Goal: Information Seeking & Learning: Find specific fact

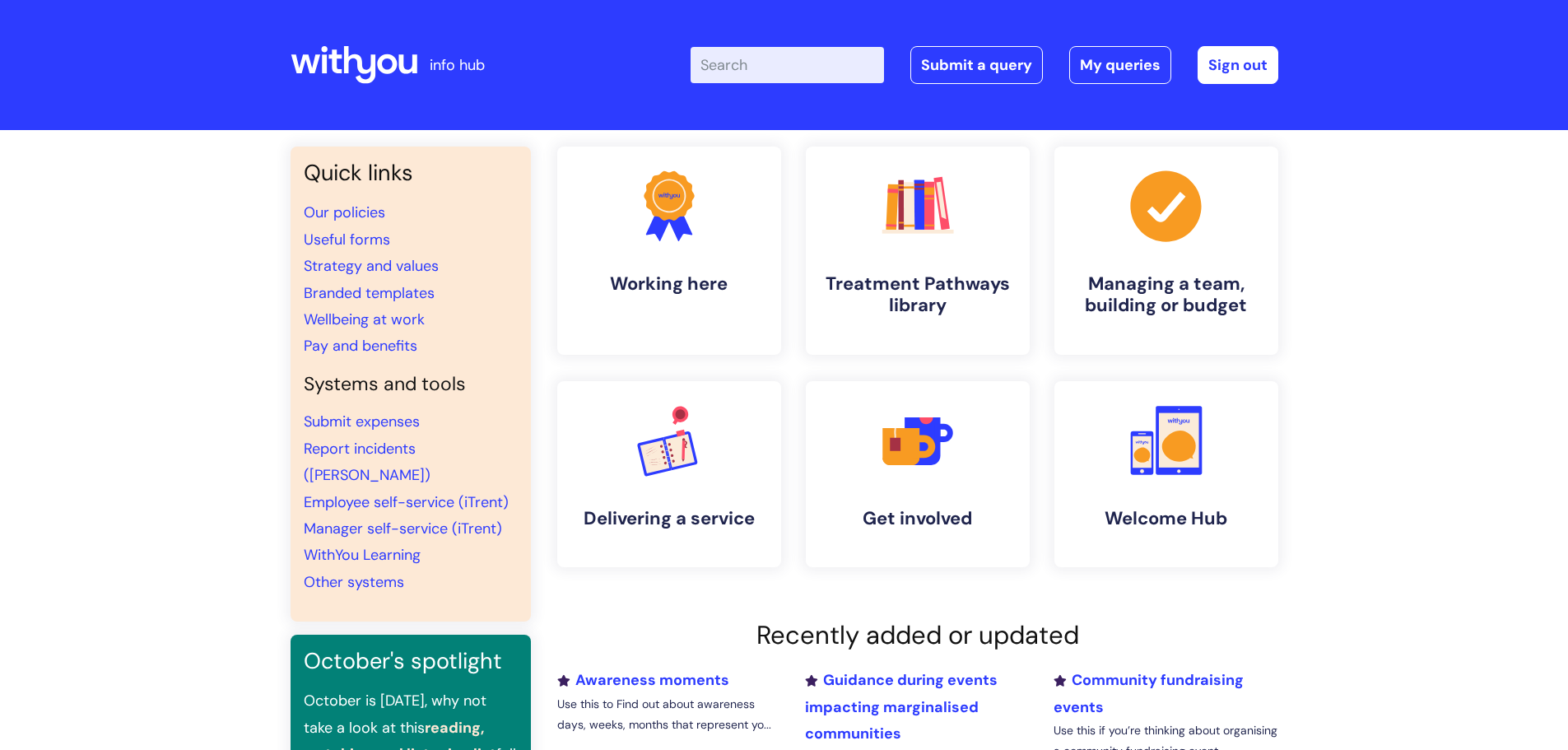
click at [727, 77] on input "Enter your search term here..." at bounding box center [787, 64] width 193 height 36
type input "eap"
click button "Search" at bounding box center [0, 0] width 0 height 0
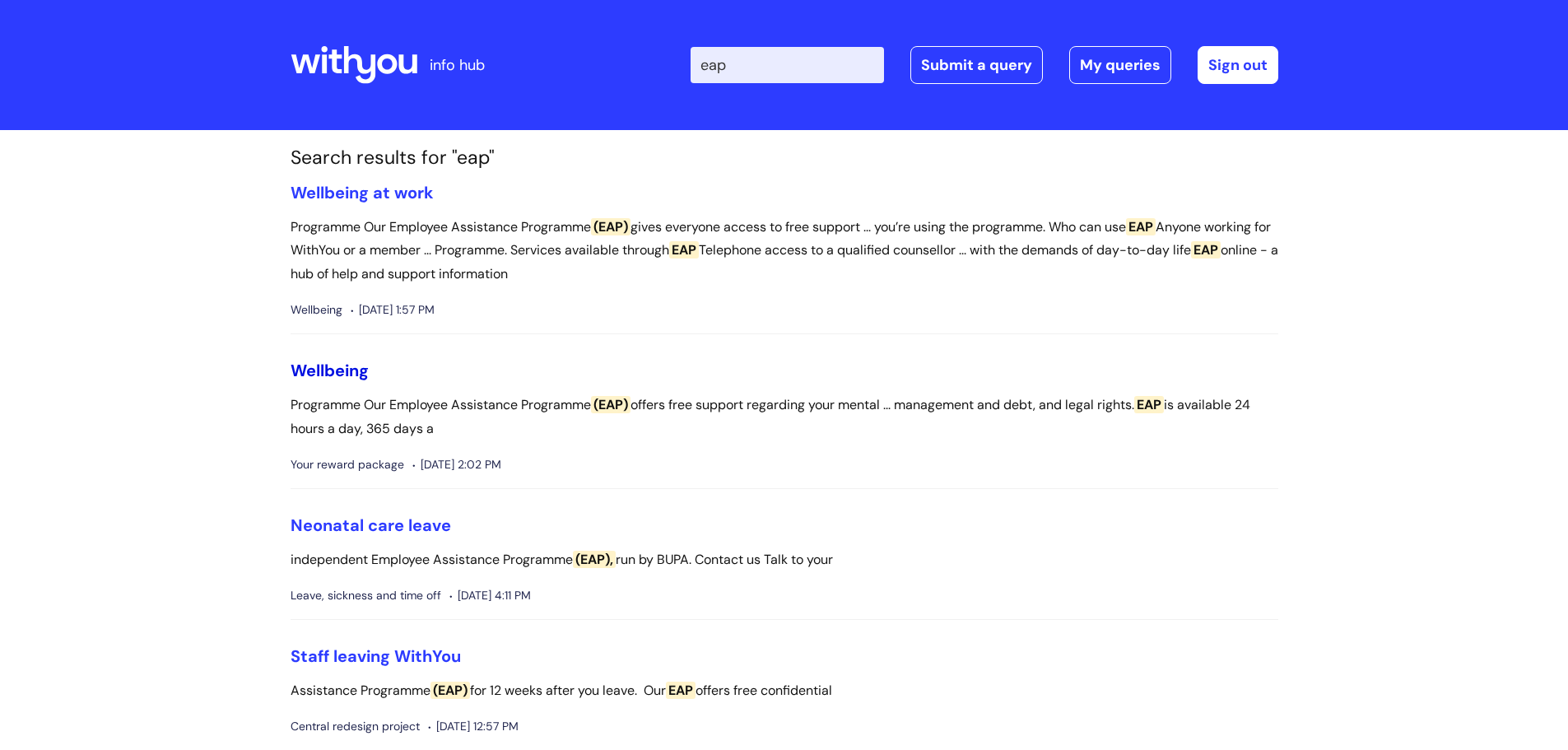
click at [321, 362] on link "Wellbeing" at bounding box center [330, 370] width 79 height 22
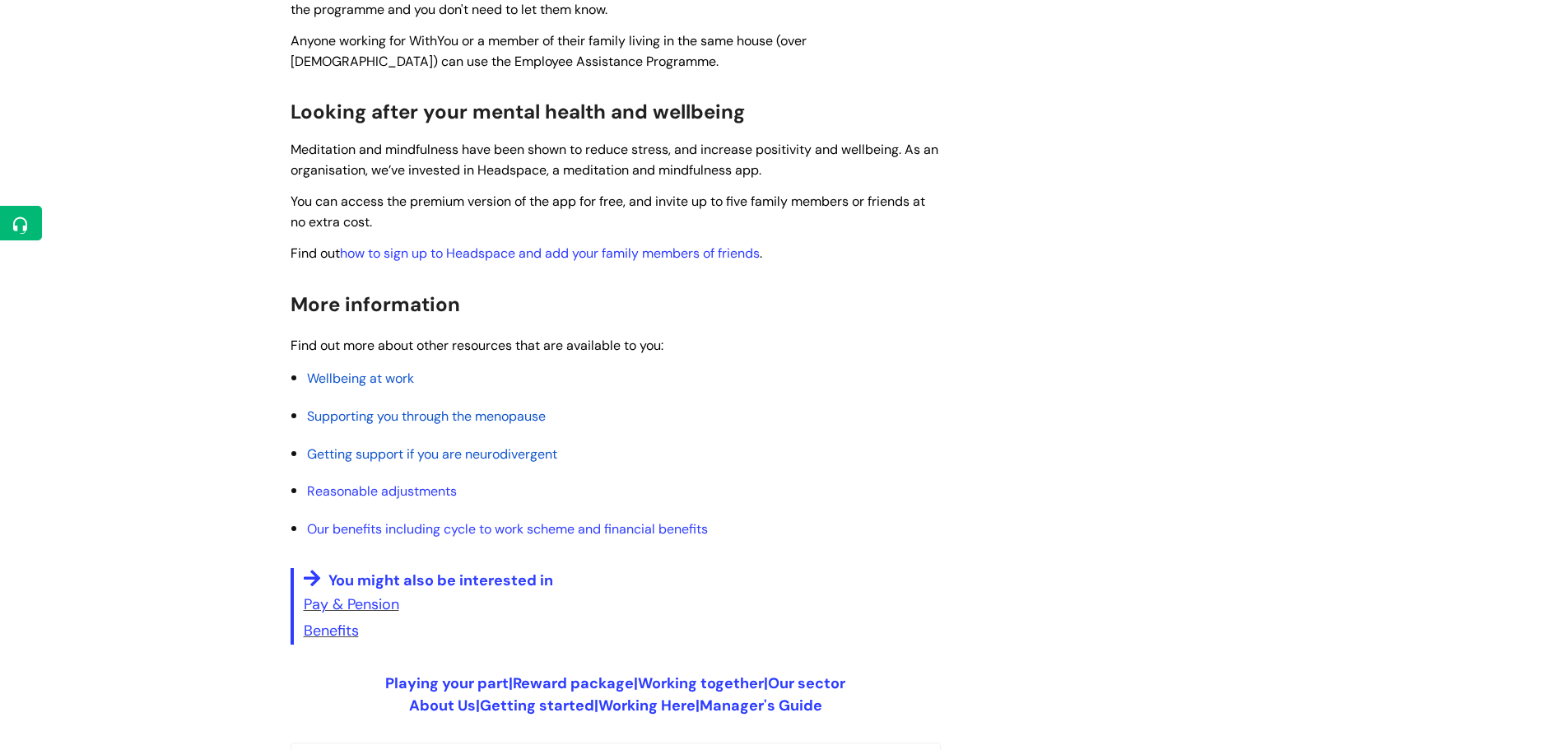
scroll to position [615, 0]
